Goal: Task Accomplishment & Management: Manage account settings

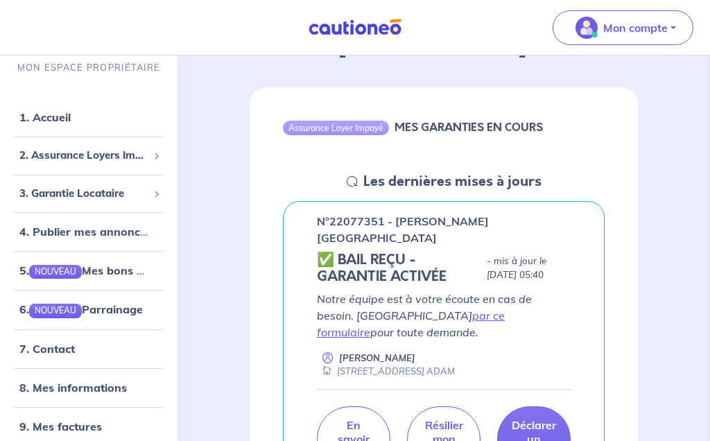
scroll to position [103, 0]
click at [74, 432] on link "9. Mes factures" at bounding box center [60, 426] width 82 height 14
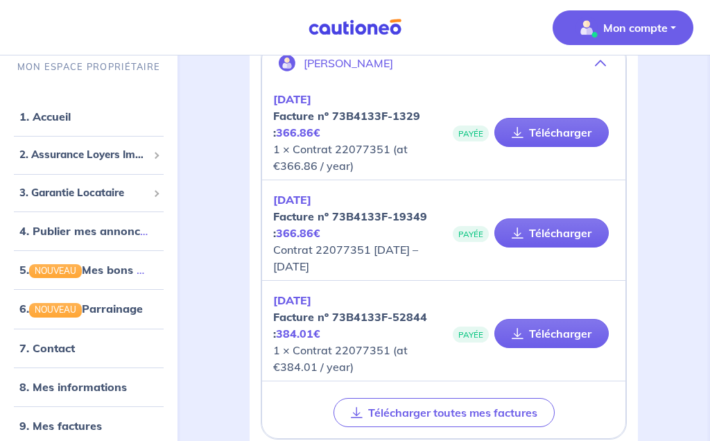
scroll to position [146, 0]
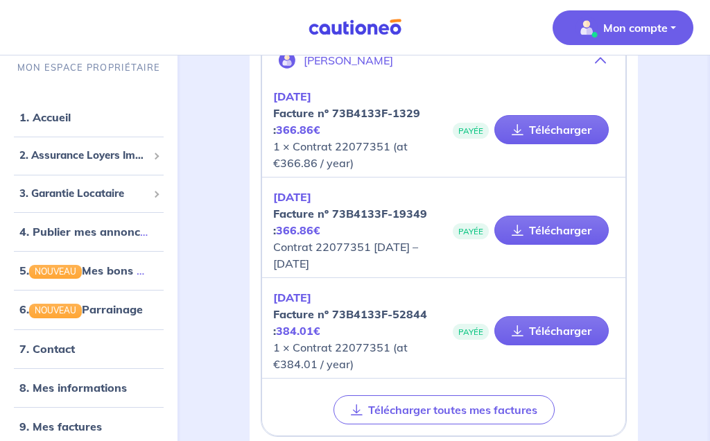
click at [554, 339] on link "Télécharger" at bounding box center [551, 330] width 114 height 29
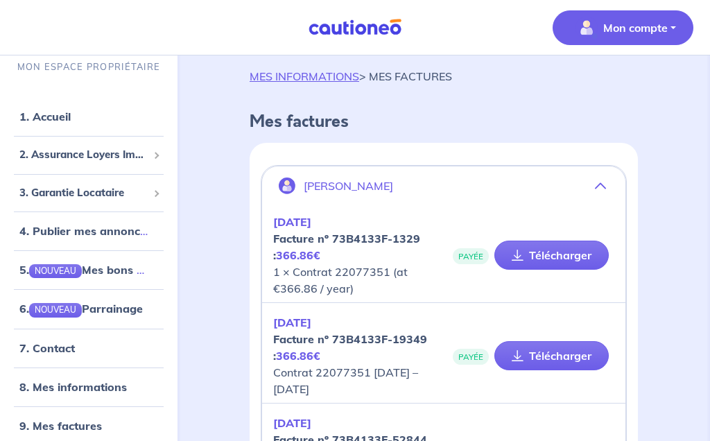
scroll to position [21, 0]
click at [77, 394] on link "8. Mes informations" at bounding box center [72, 387] width 107 height 14
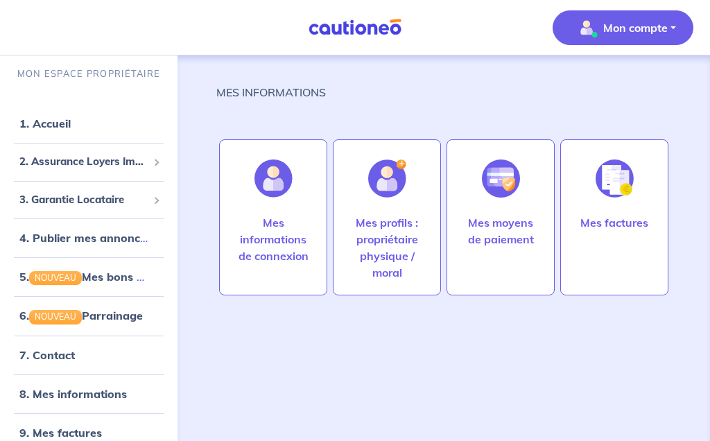
click at [490, 194] on img at bounding box center [501, 178] width 38 height 38
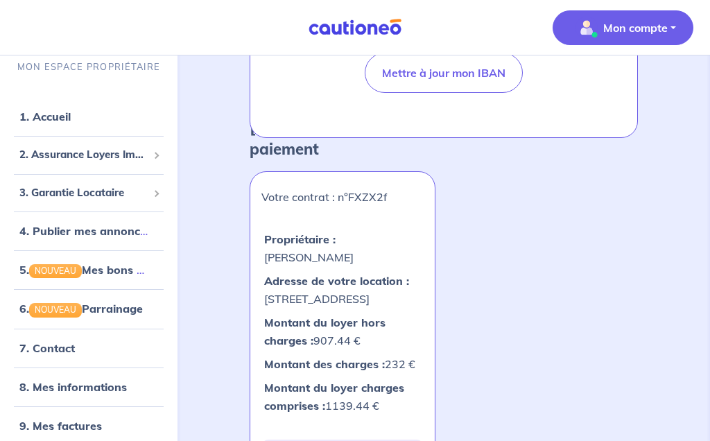
scroll to position [361, 0]
copy p "👉🏻 Votre prochaine facture annuelle de 388,02 € sera"
